Goal: Information Seeking & Learning: Learn about a topic

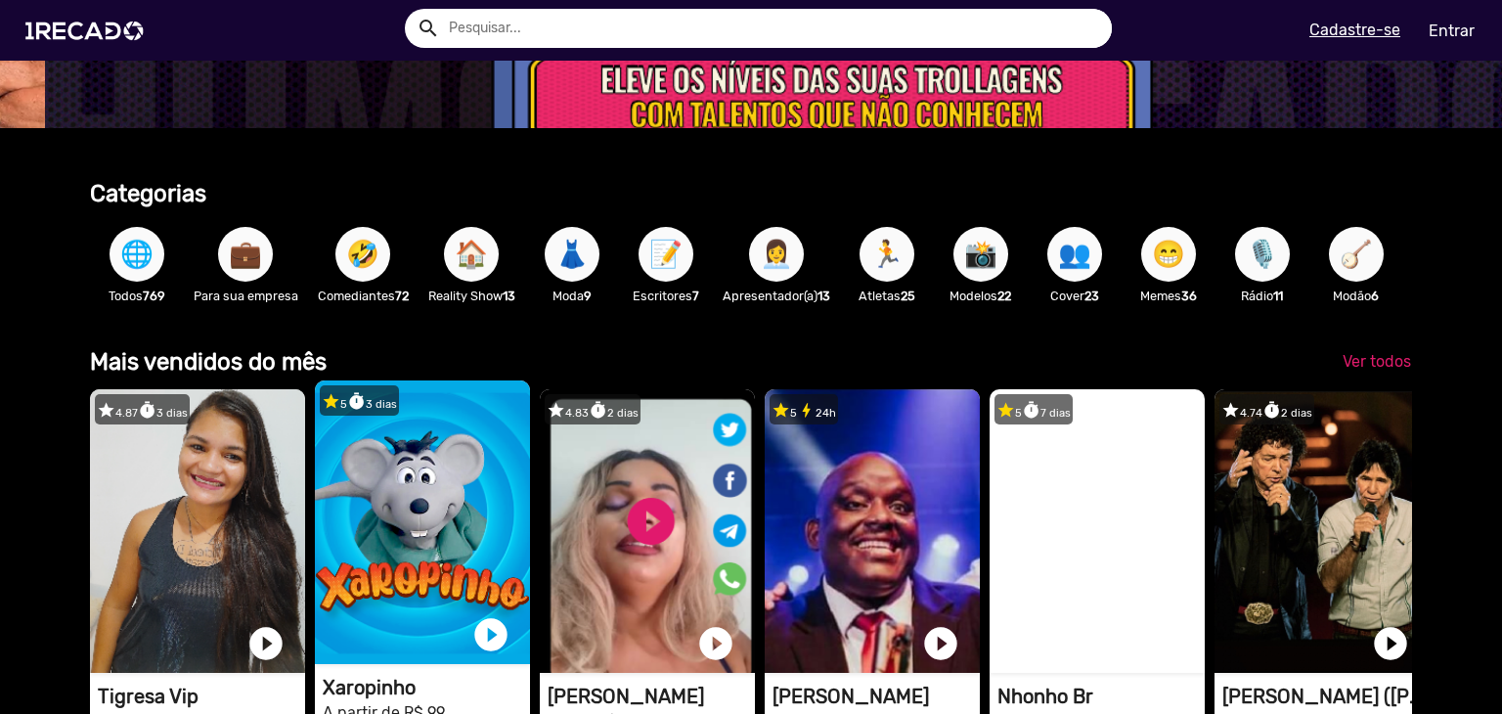
scroll to position [196, 0]
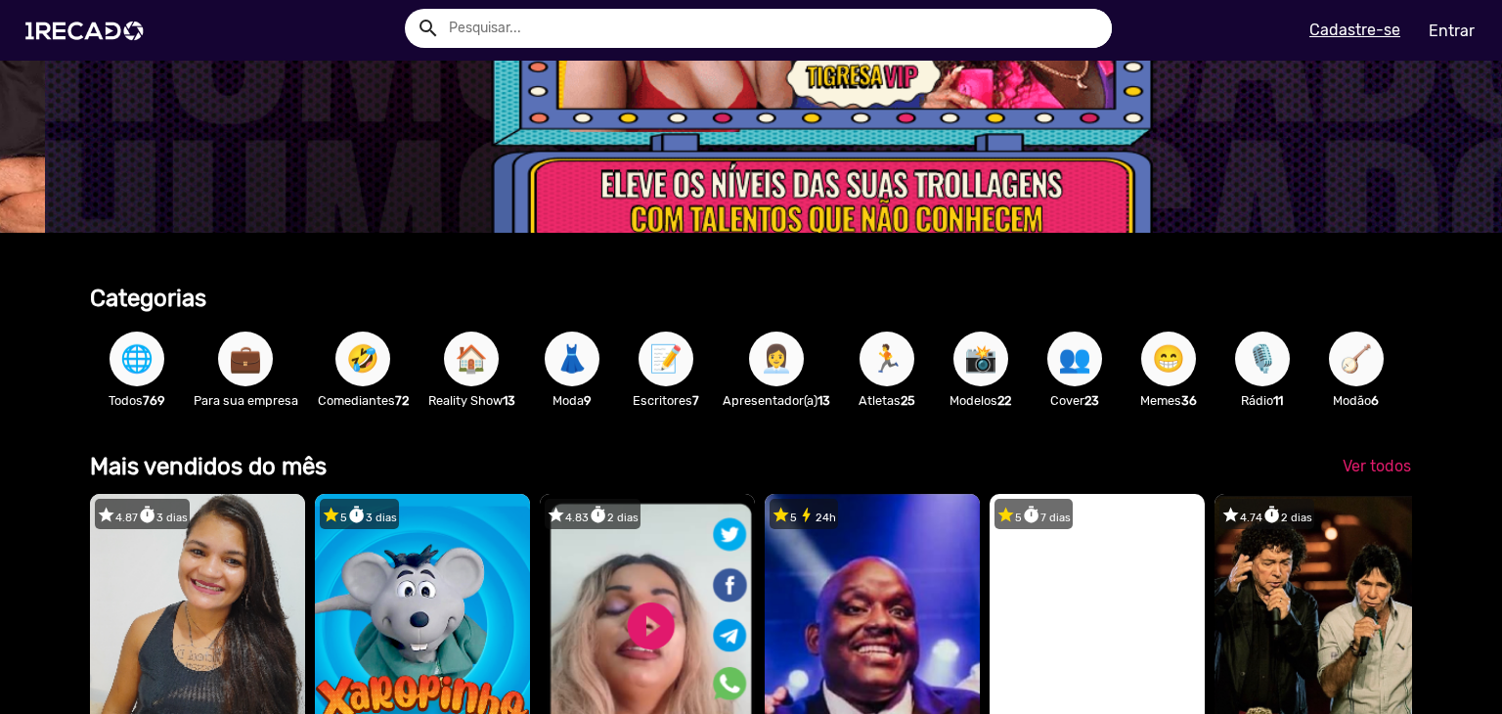
click at [783, 365] on span "👩‍💼" at bounding box center [776, 359] width 33 height 55
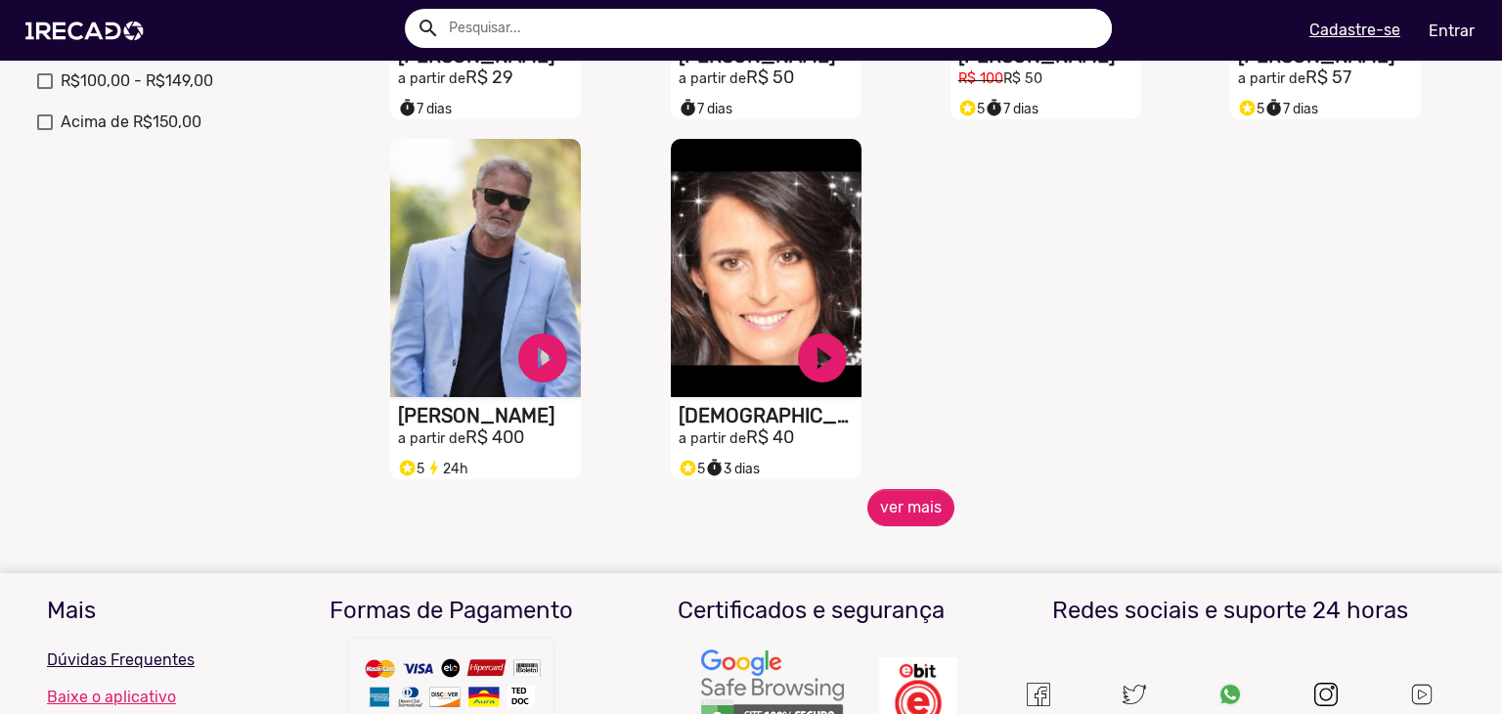
scroll to position [880, 0]
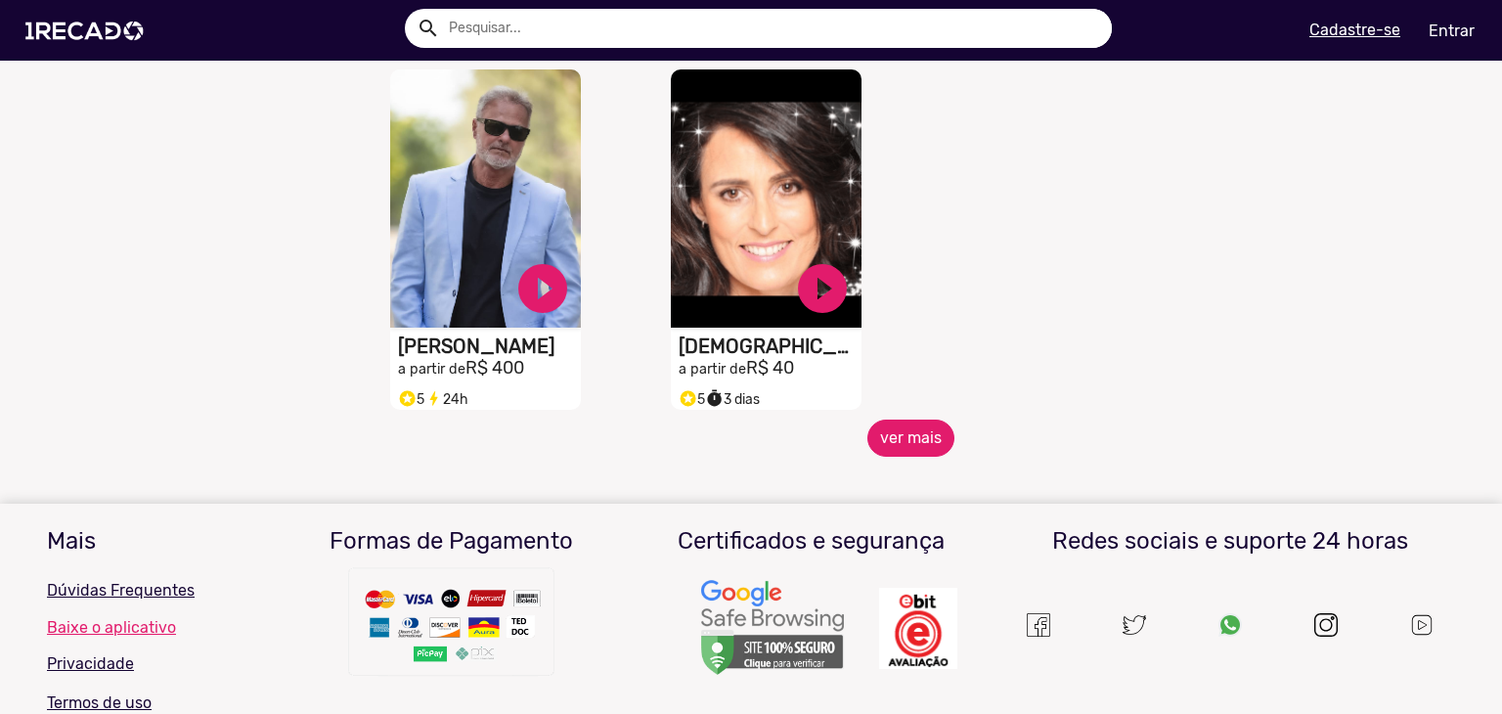
click at [912, 457] on button "ver mais" at bounding box center [911, 438] width 87 height 37
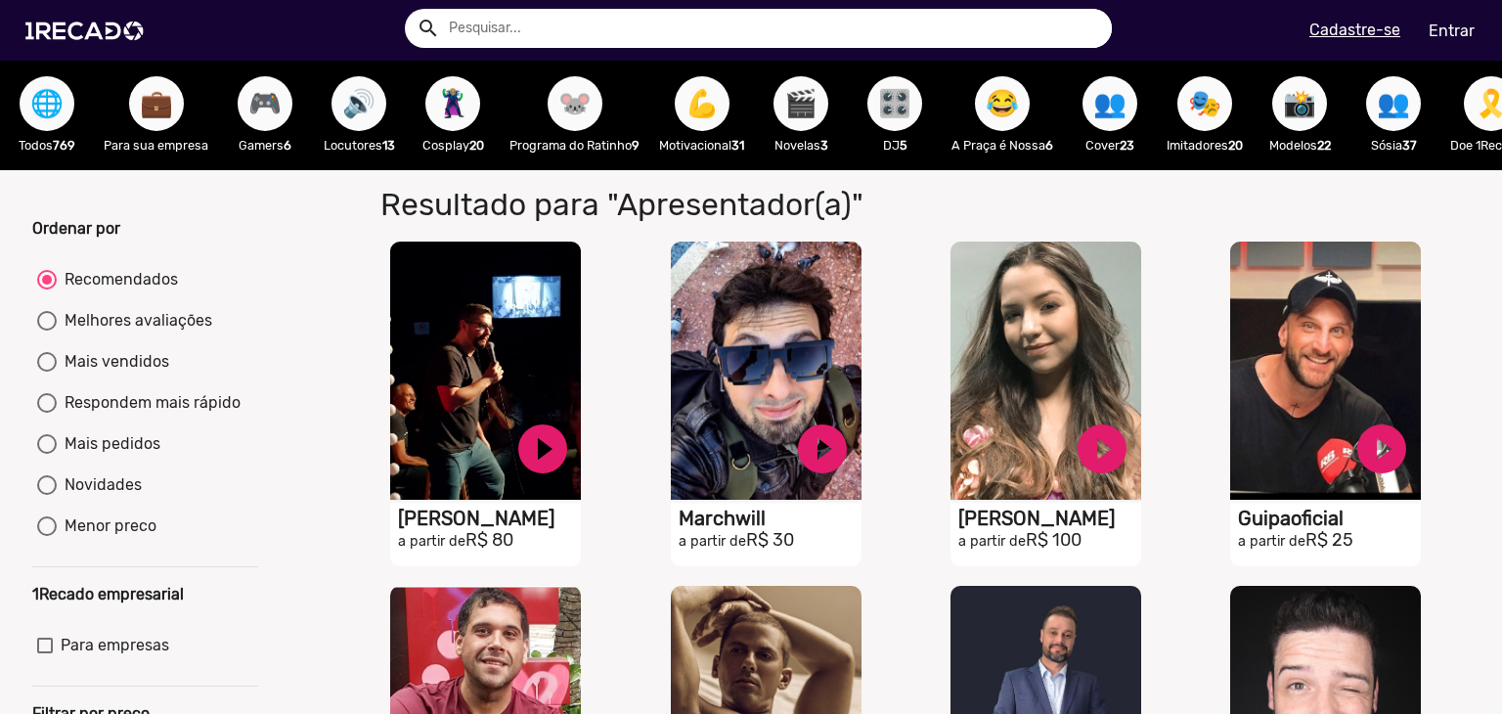
scroll to position [0, 0]
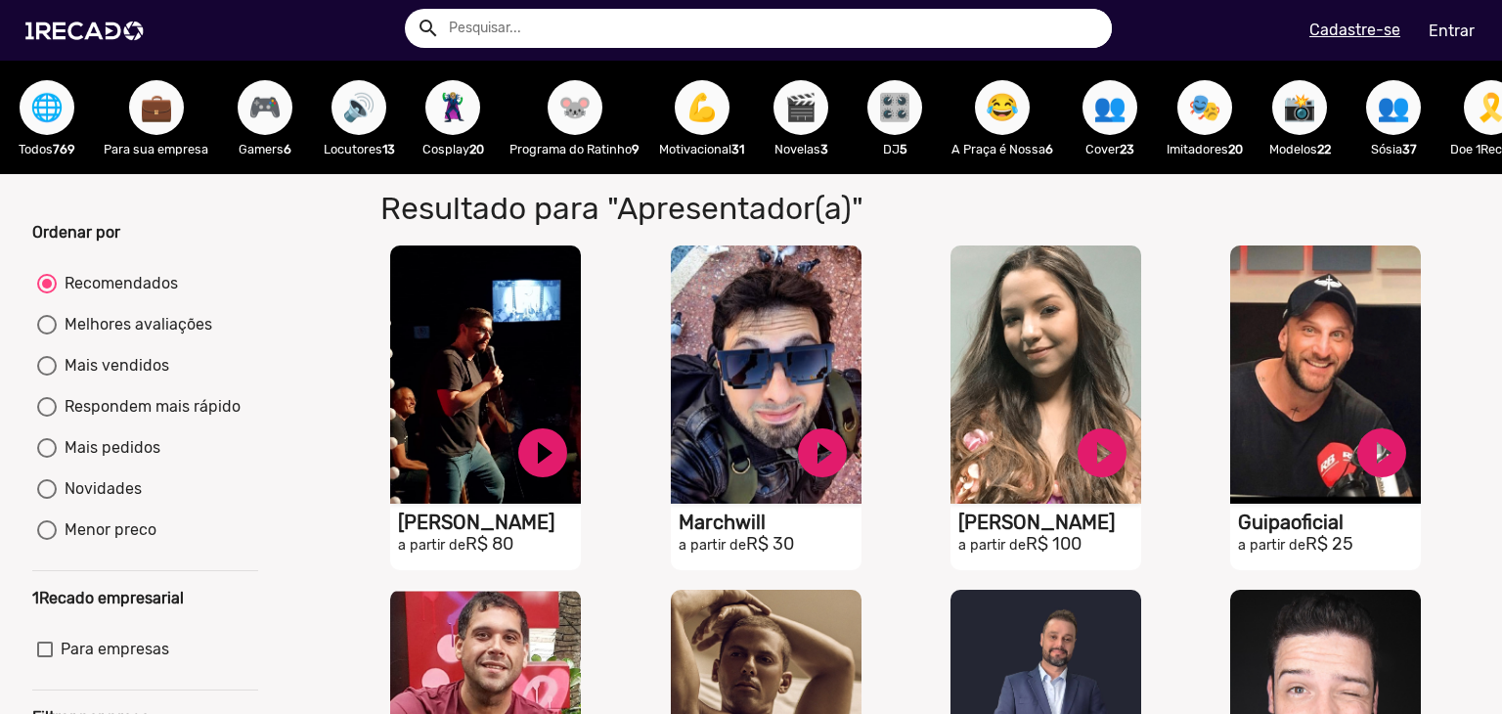
click at [1217, 115] on span "🎭" at bounding box center [1204, 107] width 33 height 55
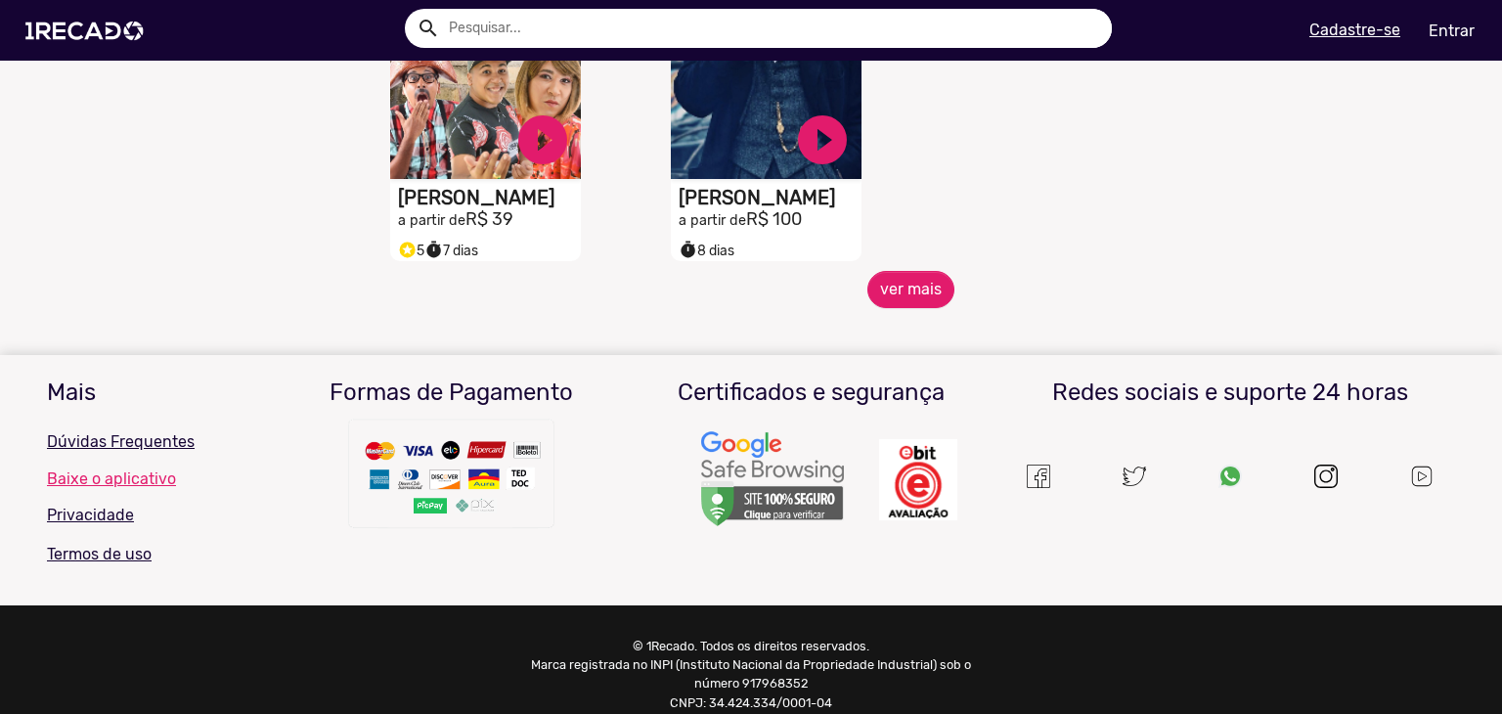
scroll to position [1076, 0]
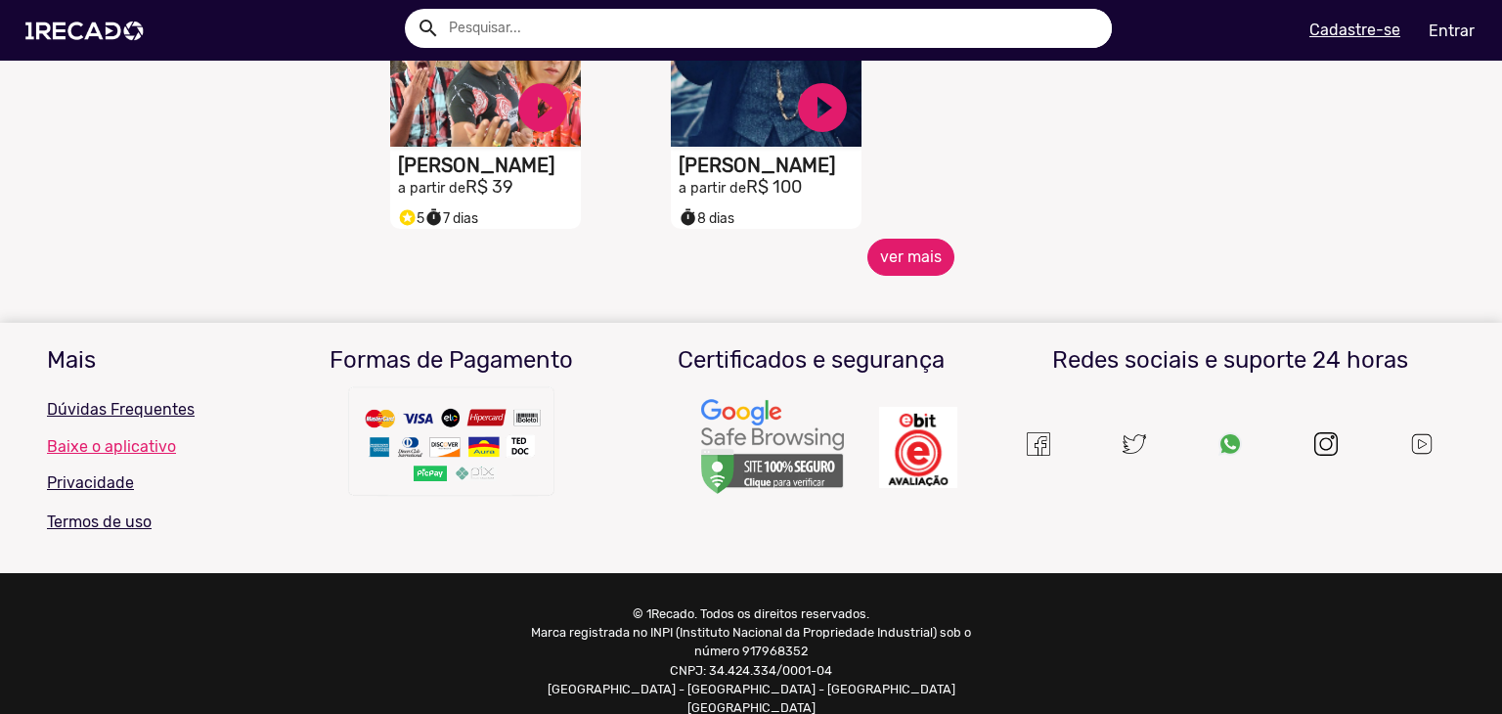
click at [920, 267] on button "ver mais" at bounding box center [911, 257] width 87 height 37
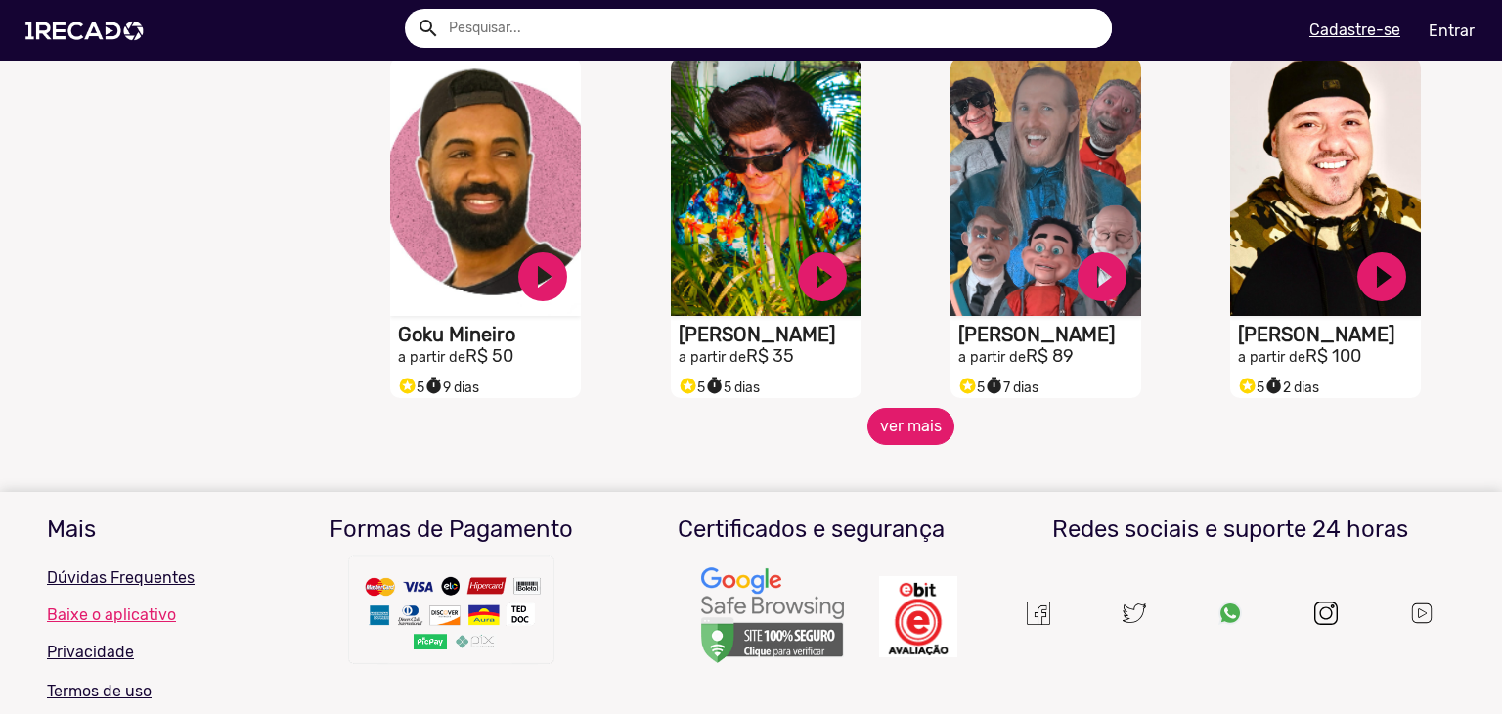
scroll to position [1663, 0]
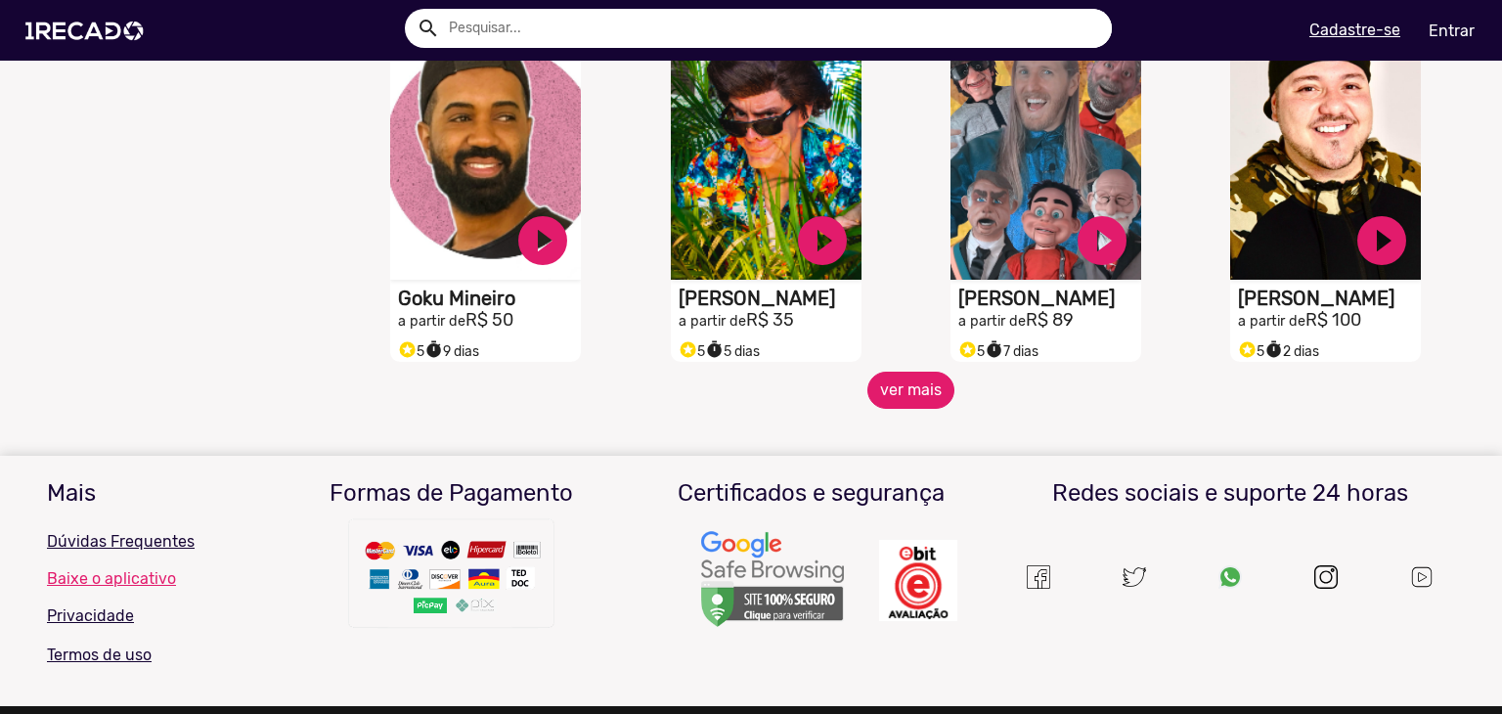
click at [875, 402] on button "ver mais" at bounding box center [911, 390] width 87 height 37
click at [919, 405] on button "ver mais" at bounding box center [911, 390] width 87 height 37
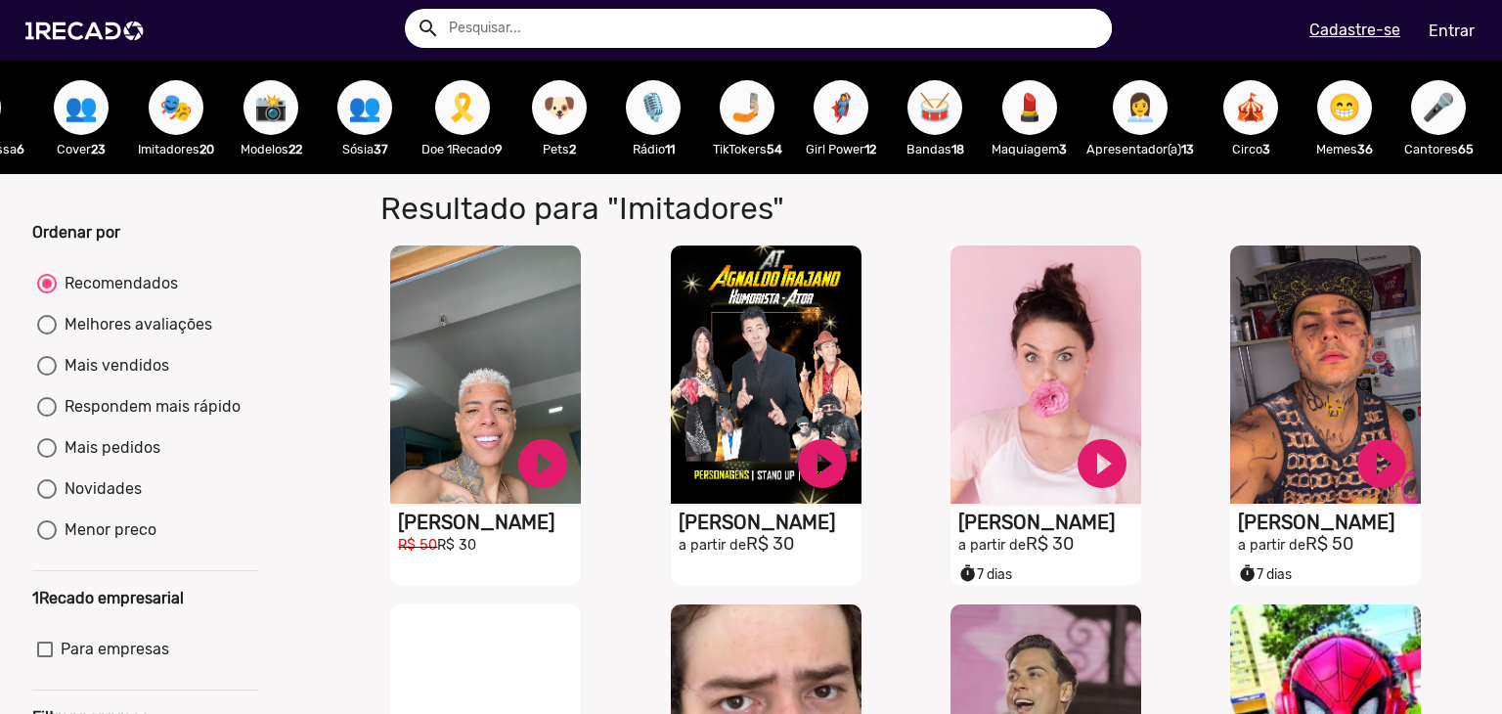
scroll to position [0, 1061]
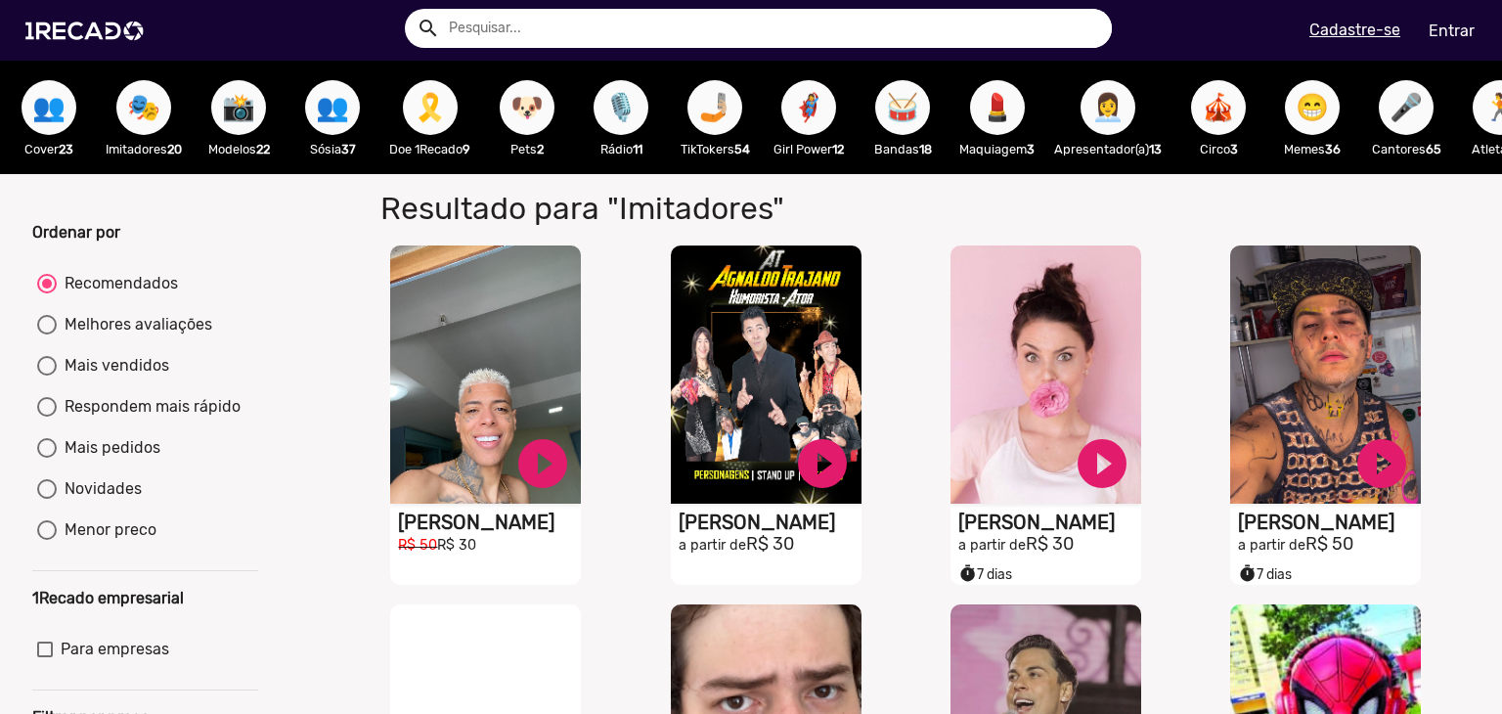
click at [544, 110] on span "🐶" at bounding box center [527, 107] width 33 height 55
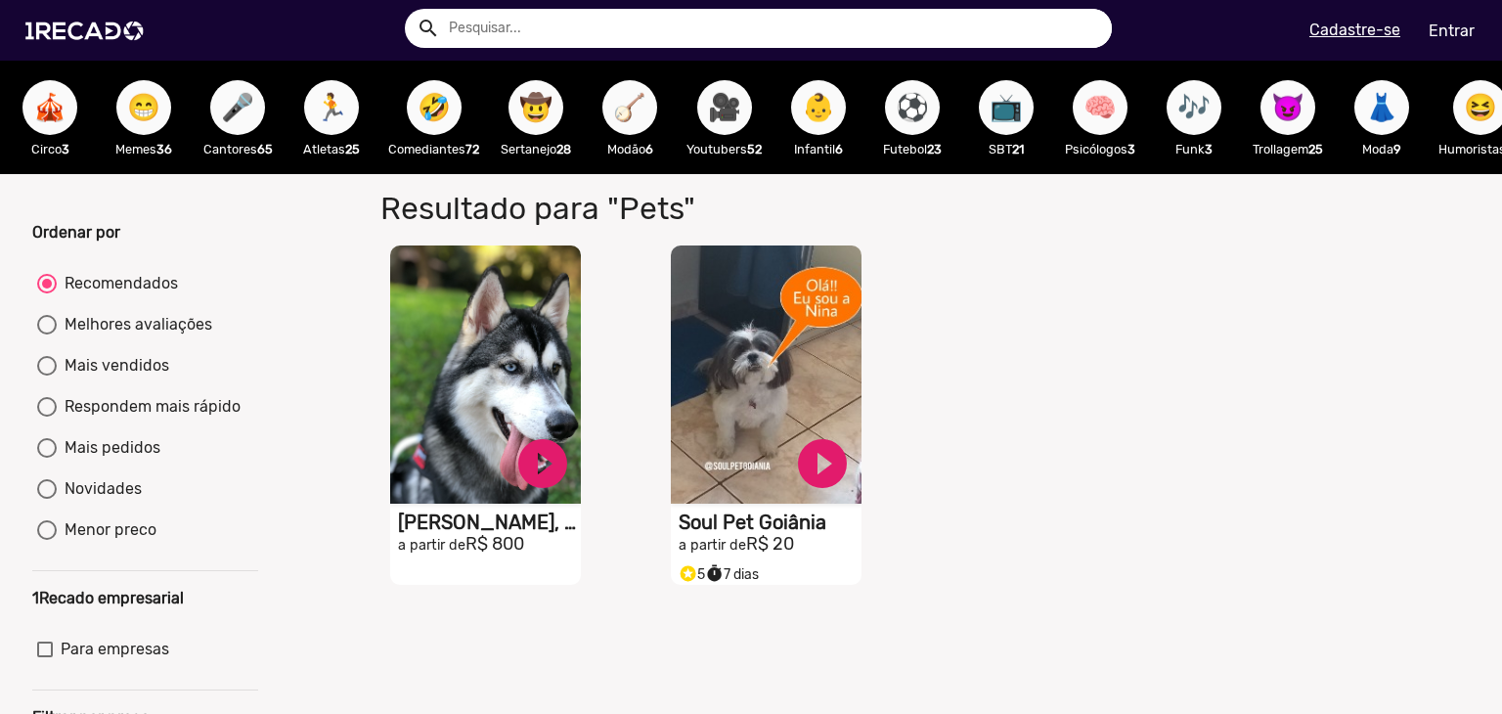
scroll to position [0, 2212]
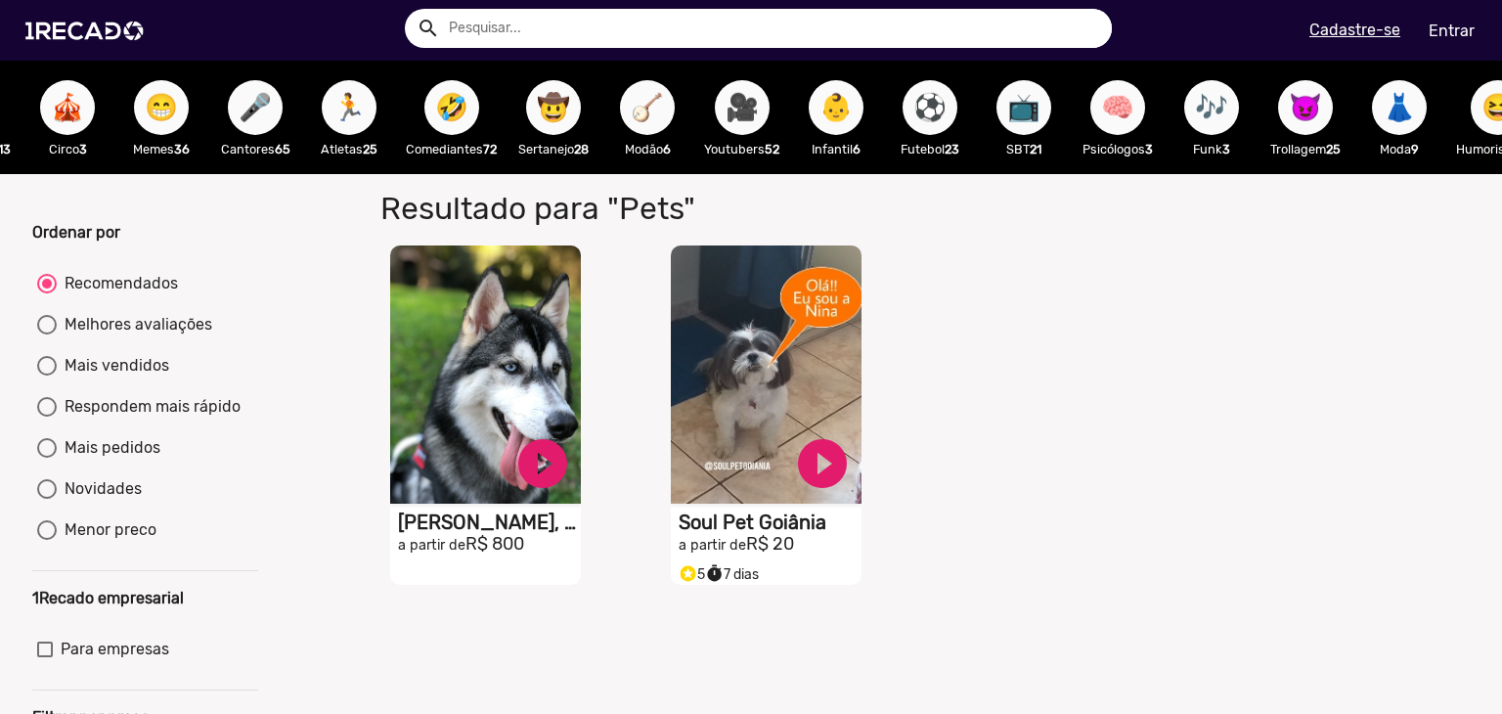
click at [853, 102] on span "👶" at bounding box center [836, 107] width 33 height 55
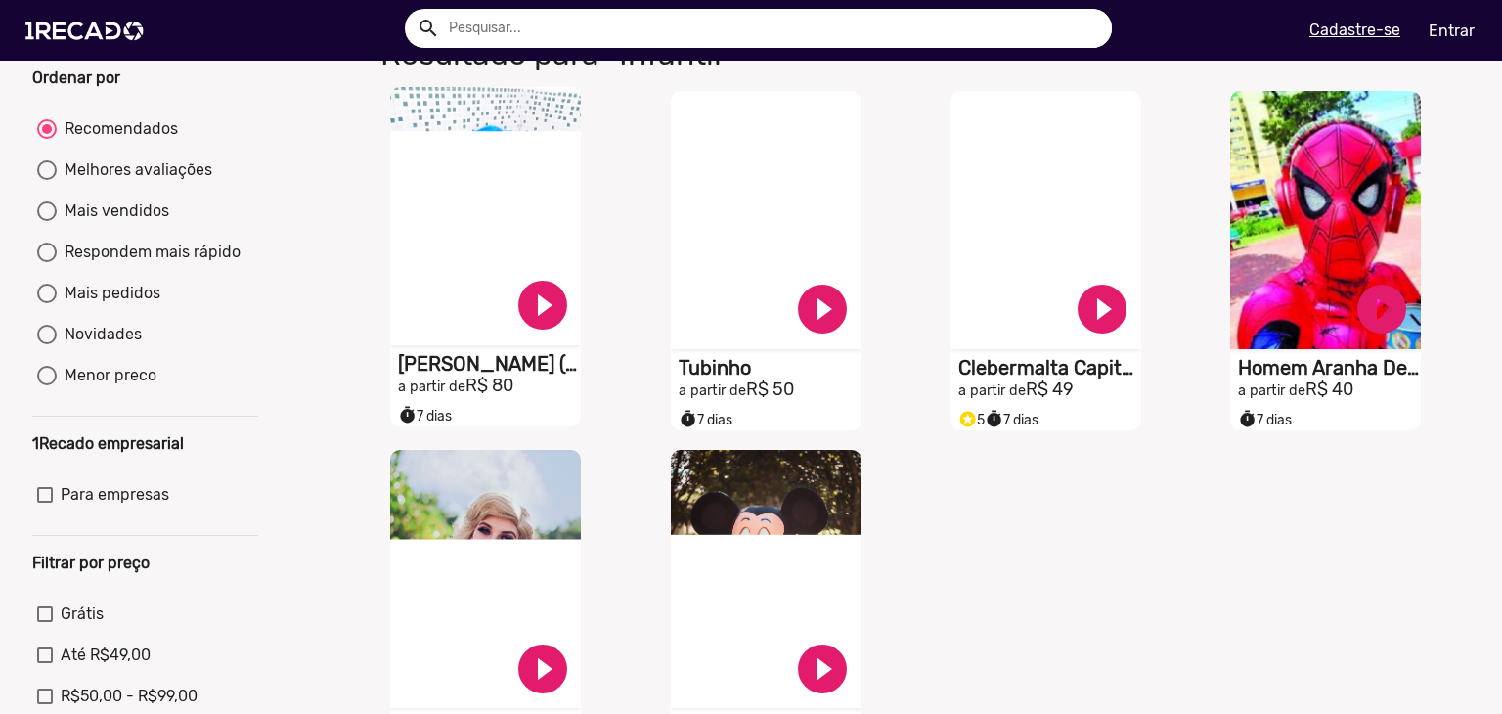
scroll to position [293, 0]
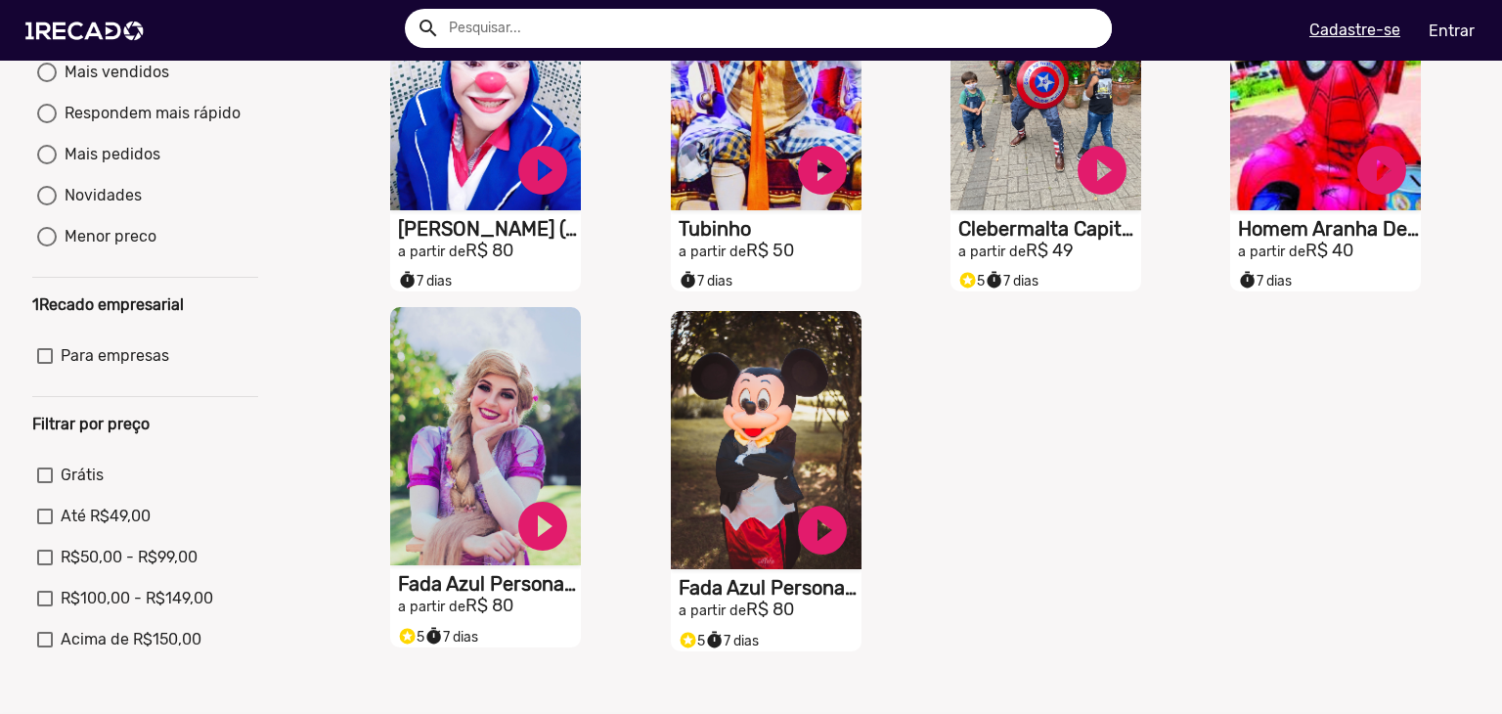
click at [498, 428] on video "S1RECADO vídeos dedicados para fãs e empresas" at bounding box center [485, 436] width 191 height 258
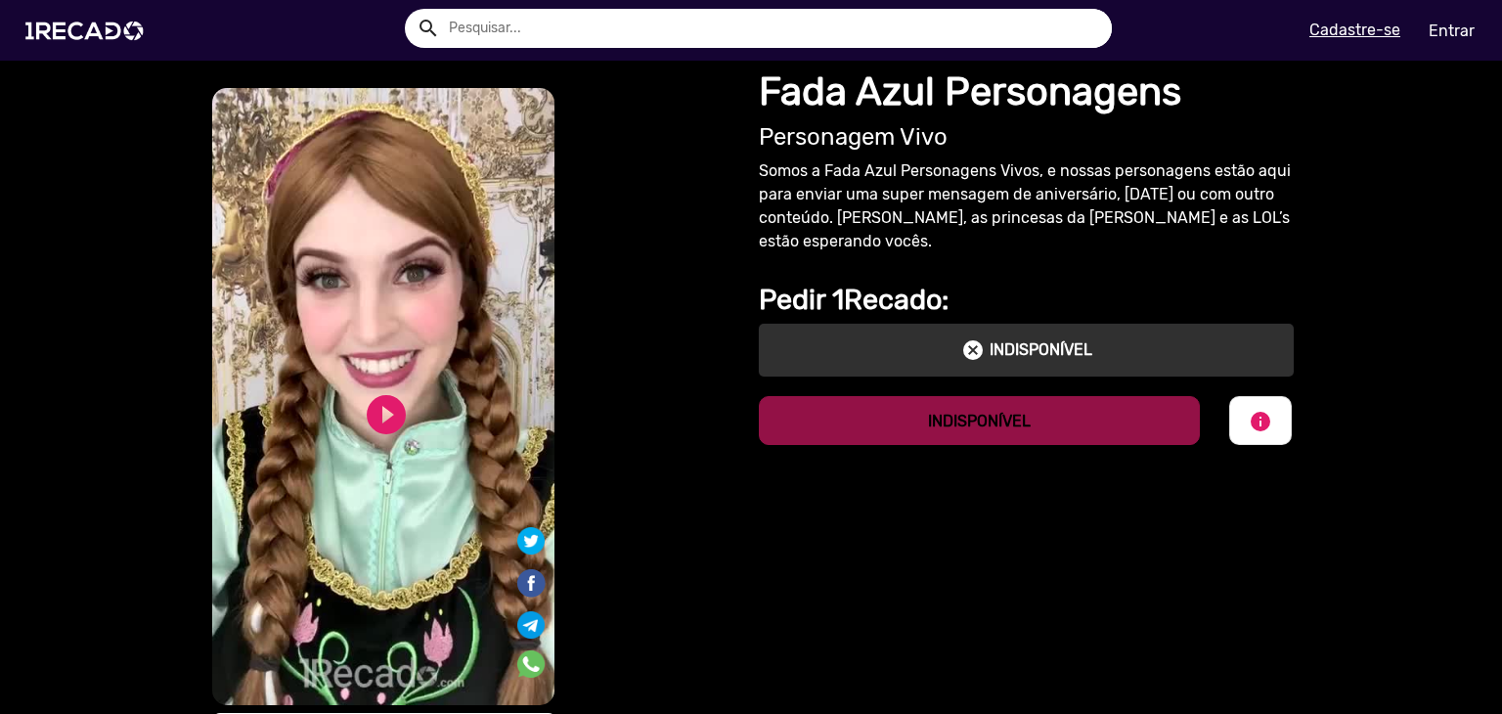
drag, startPoint x: 383, startPoint y: 412, endPoint x: 408, endPoint y: 423, distance: 27.1
click at [384, 412] on link "play_circle_filled" at bounding box center [386, 414] width 47 height 47
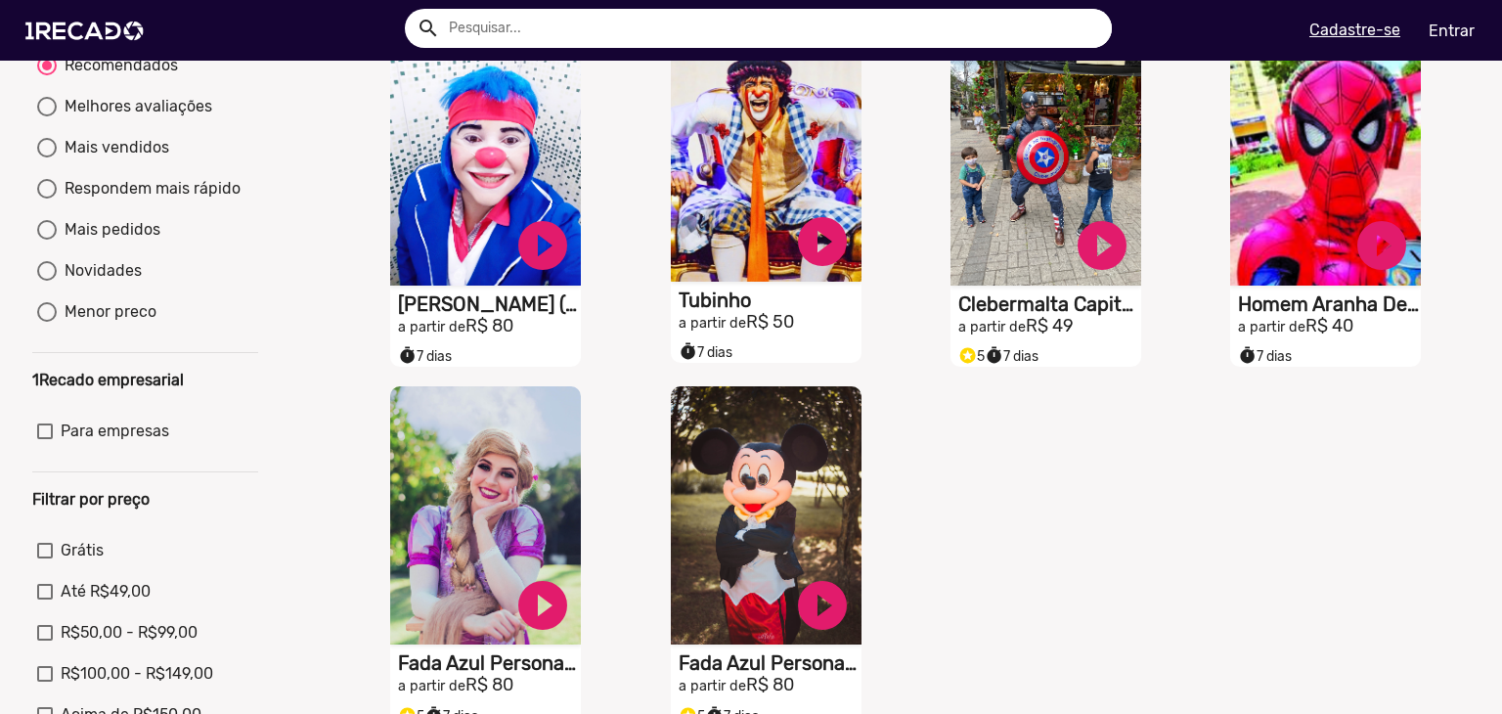
scroll to position [293, 0]
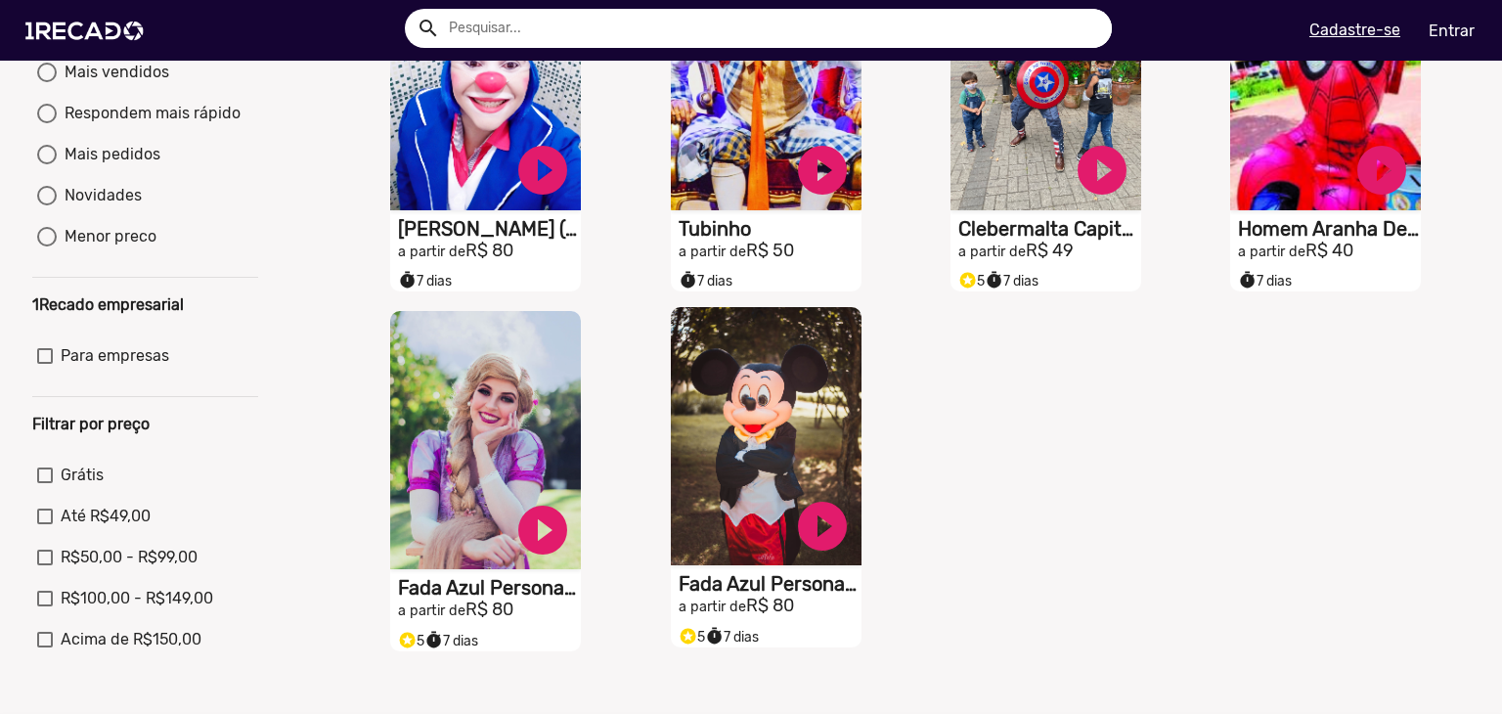
click at [747, 596] on h1 "Fada Azul Personagens" at bounding box center [770, 583] width 183 height 23
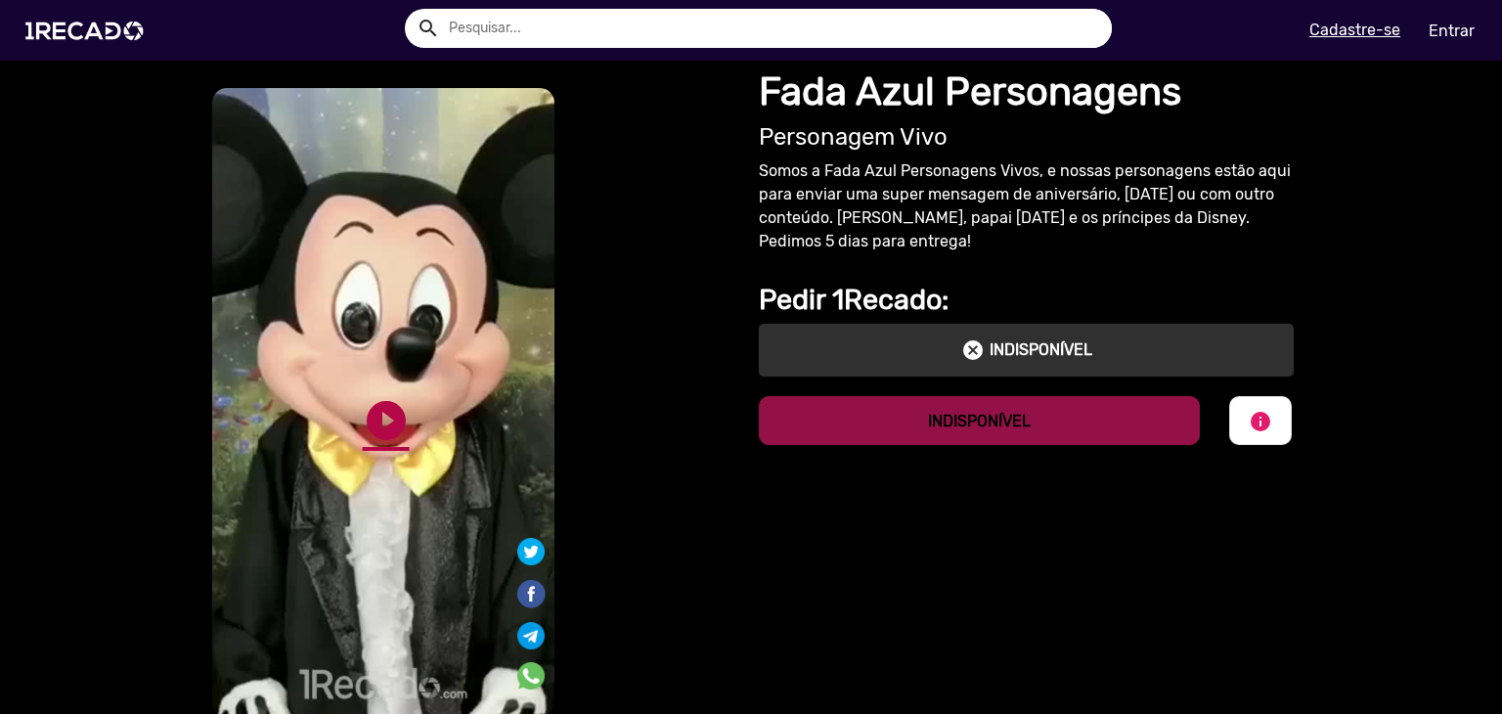
click at [378, 422] on link "play_circle_filled" at bounding box center [386, 420] width 47 height 47
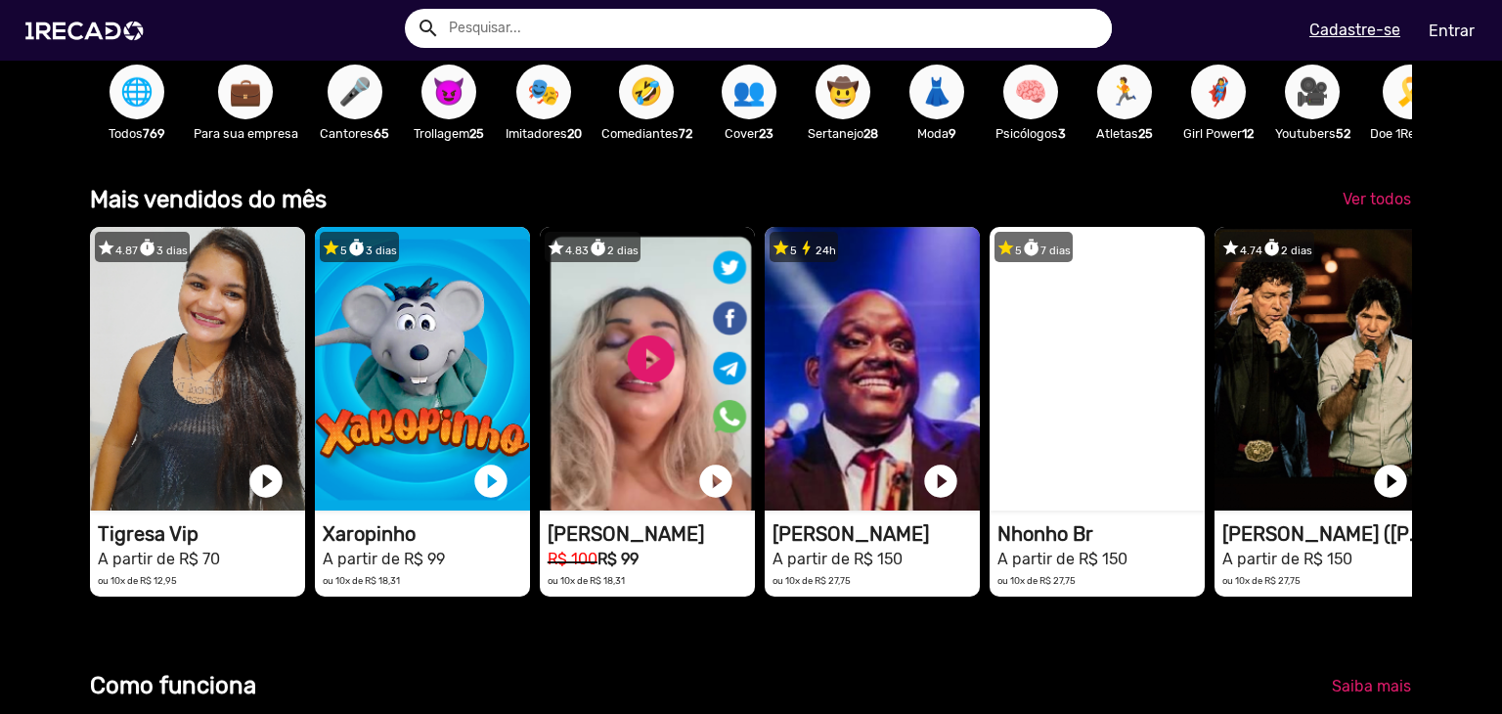
scroll to position [391, 0]
